Goal: Communication & Community: Participate in discussion

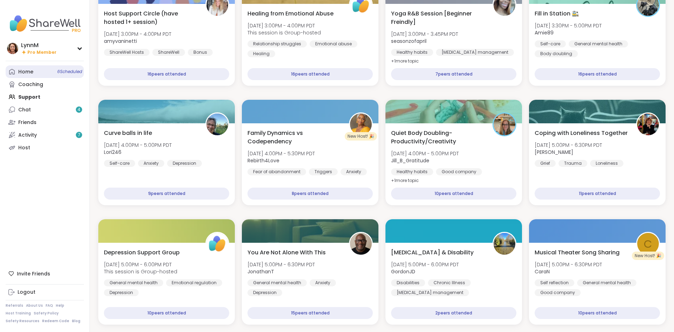
scroll to position [119, 0]
click at [29, 73] on div "Home 6 Scheduled" at bounding box center [25, 71] width 15 height 7
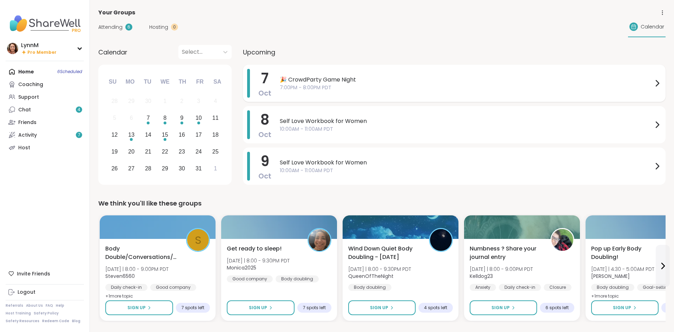
click at [656, 84] on icon at bounding box center [657, 83] width 8 height 8
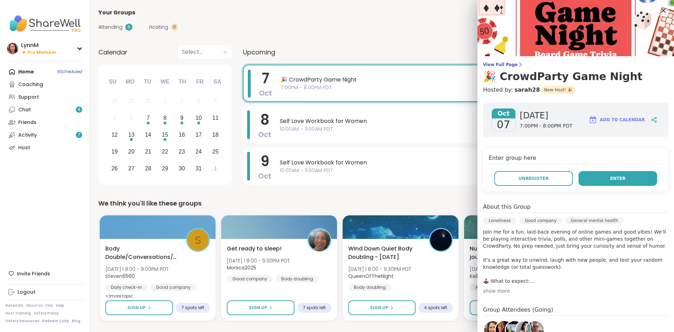
click at [615, 181] on span "Enter" at bounding box center [617, 178] width 15 height 6
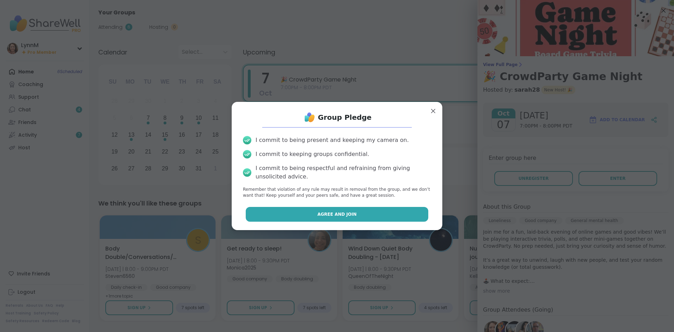
click at [381, 217] on button "Agree and Join" at bounding box center [337, 214] width 183 height 15
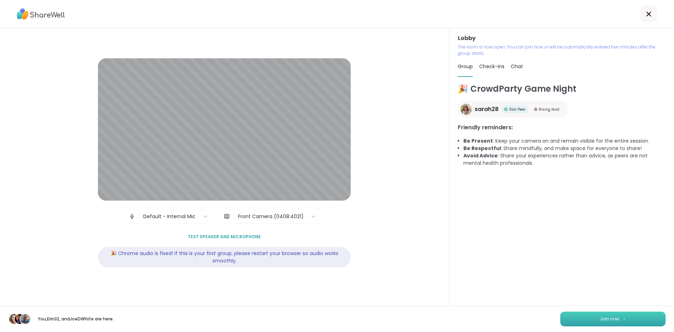
click at [605, 323] on button "Join now" at bounding box center [612, 318] width 105 height 15
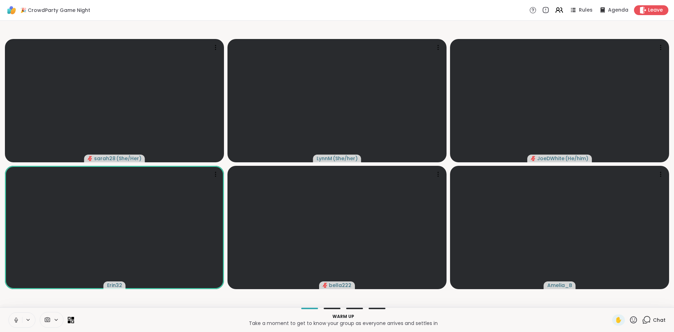
click at [16, 323] on button at bounding box center [15, 319] width 13 height 15
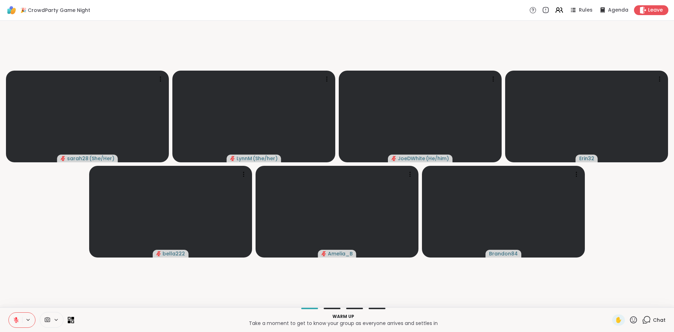
click at [20, 323] on button at bounding box center [15, 319] width 13 height 15
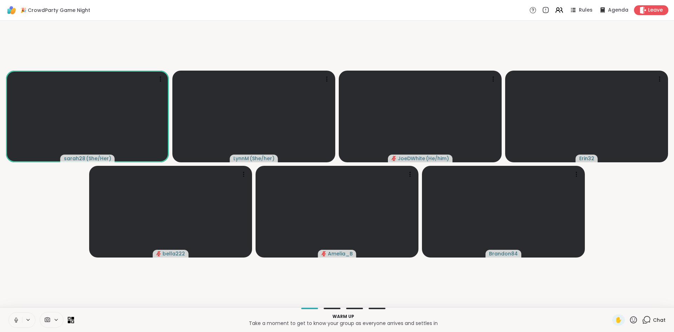
click at [16, 321] on icon at bounding box center [16, 320] width 6 height 6
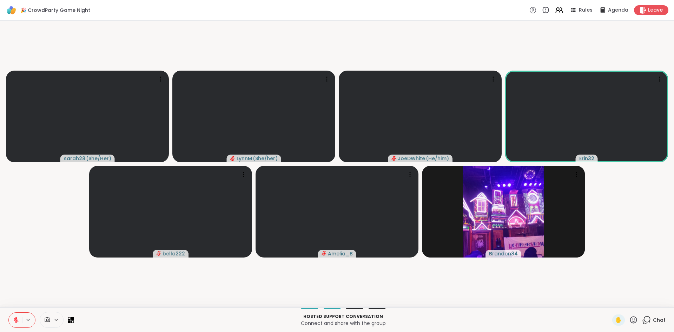
click at [18, 321] on icon at bounding box center [16, 320] width 6 height 6
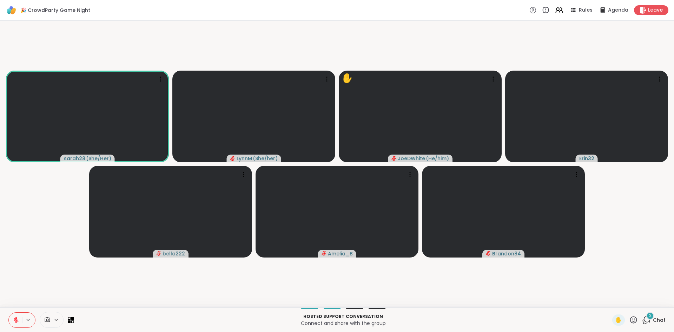
click at [648, 321] on icon at bounding box center [647, 319] width 7 height 6
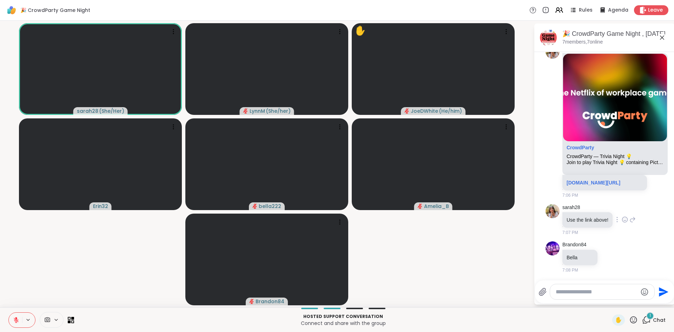
scroll to position [17, 0]
click at [590, 186] on div "[DOMAIN_NAME][URL]" at bounding box center [604, 182] width 85 height 15
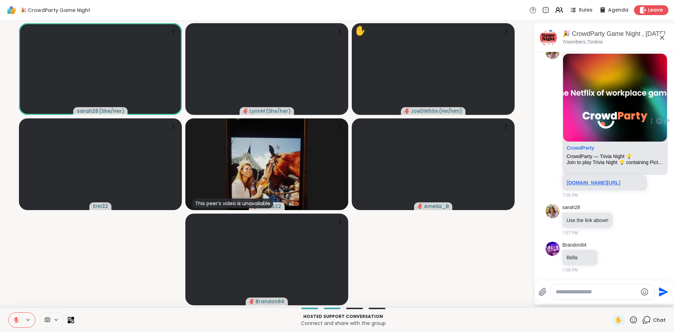
click at [599, 182] on link "[DOMAIN_NAME][URL]" at bounding box center [593, 183] width 54 height 6
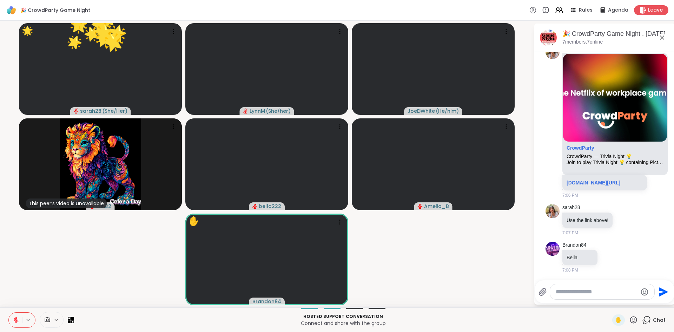
click at [18, 320] on icon at bounding box center [16, 320] width 6 height 6
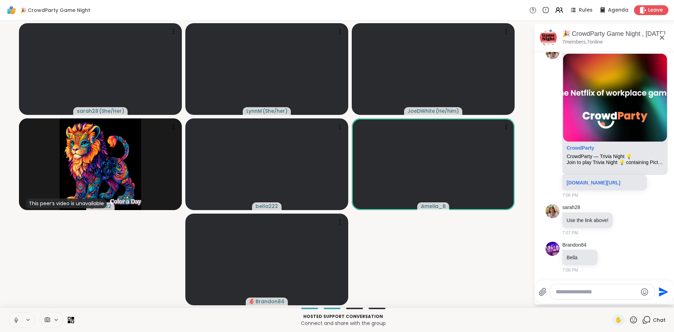
click at [16, 323] on button at bounding box center [15, 319] width 13 height 15
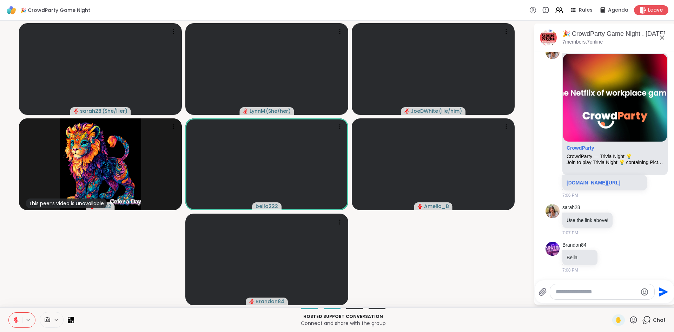
click at [661, 39] on icon at bounding box center [662, 37] width 8 height 8
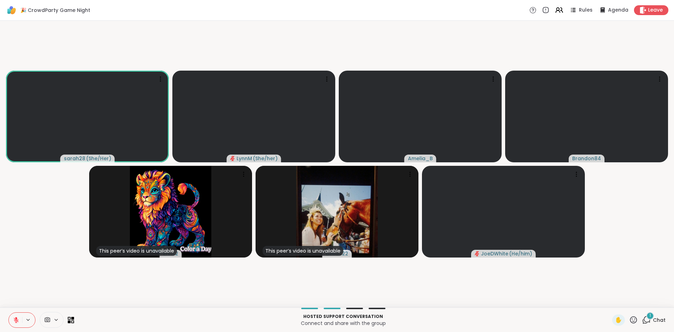
click at [17, 319] on icon at bounding box center [16, 320] width 6 height 6
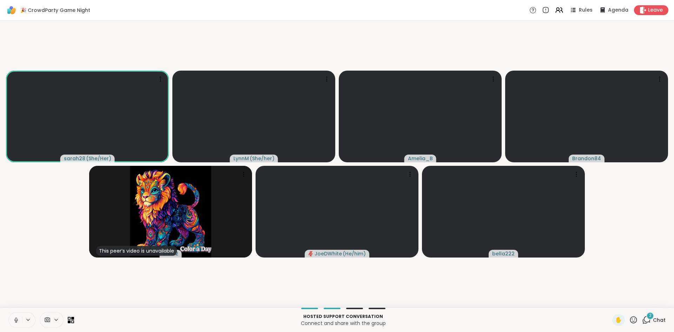
click at [654, 320] on span "Chat" at bounding box center [659, 319] width 13 height 7
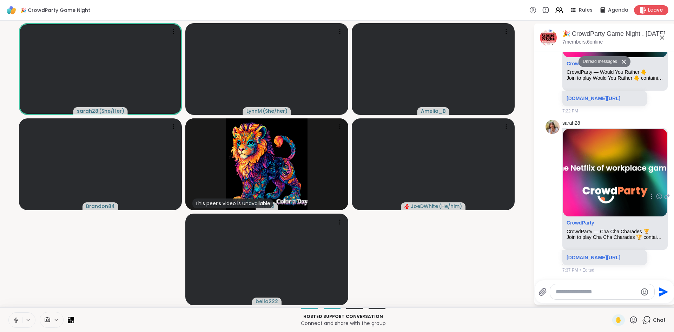
scroll to position [1, 0]
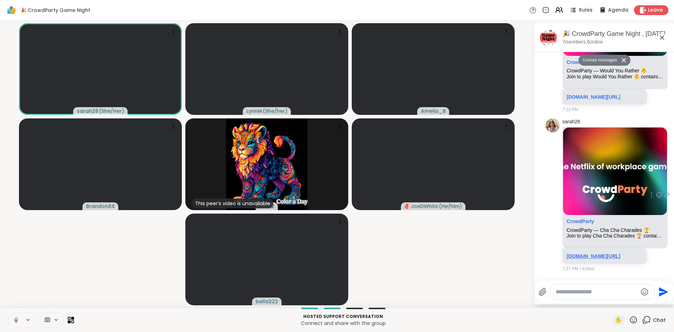
click at [595, 258] on link "[DOMAIN_NAME][URL]" at bounding box center [593, 256] width 54 height 6
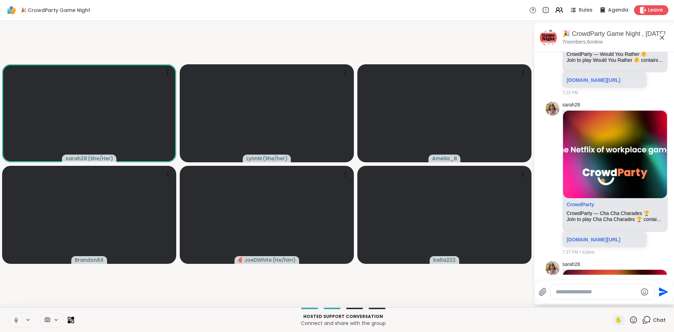
scroll to position [387, 0]
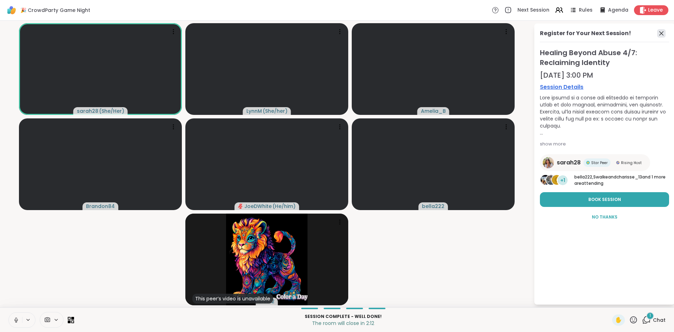
click at [662, 35] on icon at bounding box center [661, 33] width 8 height 8
